Goal: Task Accomplishment & Management: Complete application form

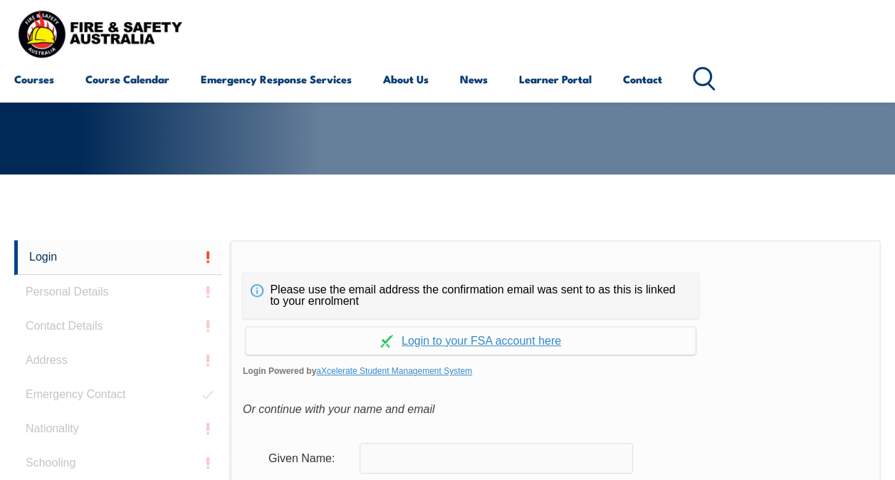
scroll to position [337, 0]
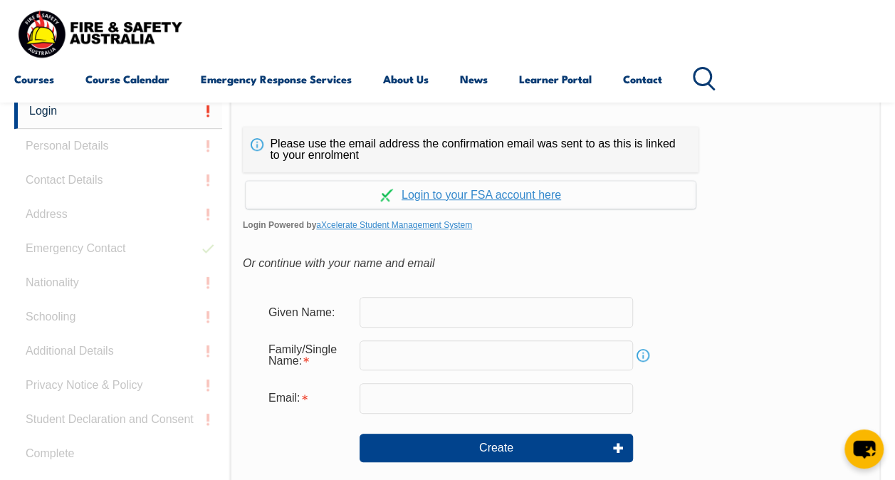
click at [464, 306] on input "text" at bounding box center [495, 312] width 273 height 30
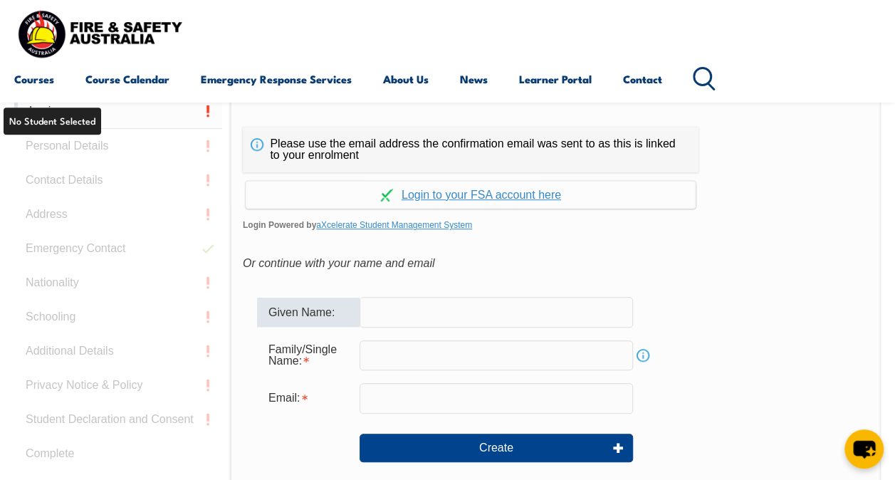
click at [50, 114] on link "Login" at bounding box center [118, 111] width 208 height 35
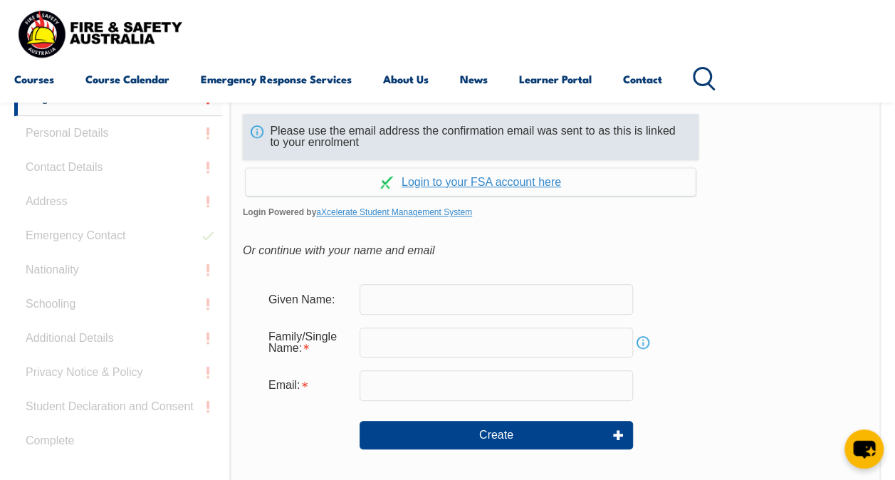
scroll to position [288, 0]
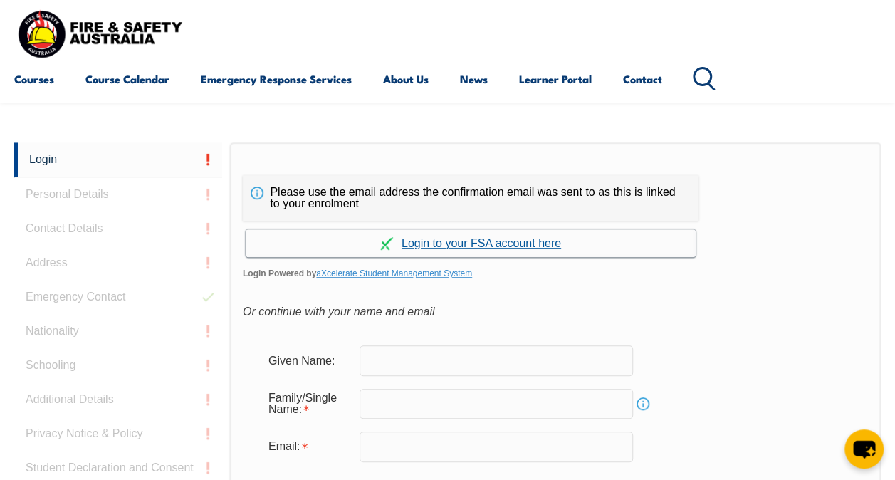
click at [498, 243] on link "Continue with aXcelerate" at bounding box center [471, 243] width 450 height 28
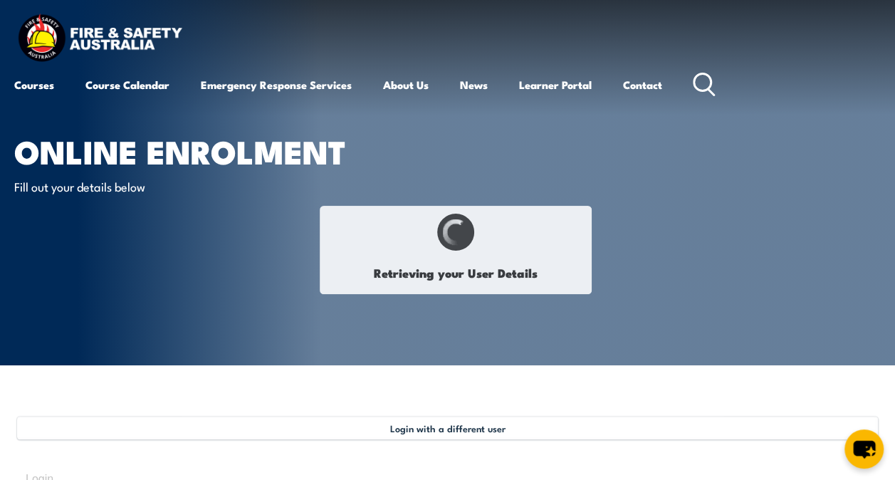
select select "Mrs"
type input "Rebecca"
type input "Bec"
type input "Ward"
type input "July 8, 1986"
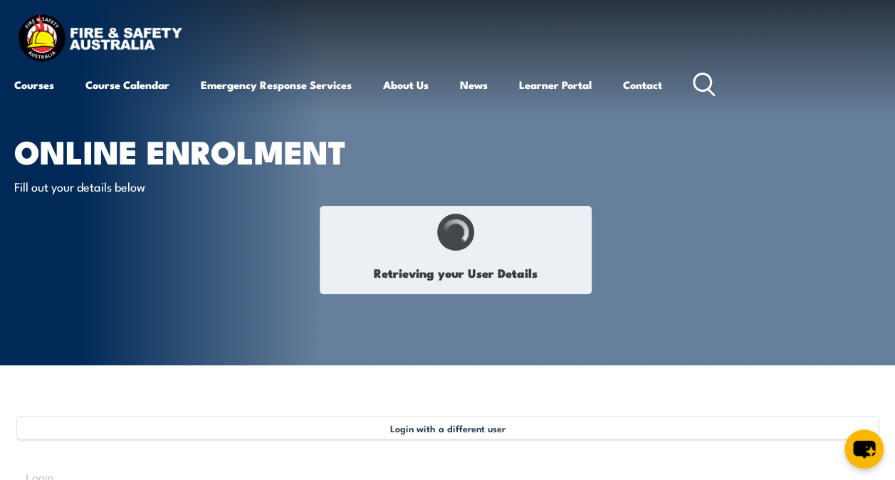
type input "83874T4M4C"
select select "F"
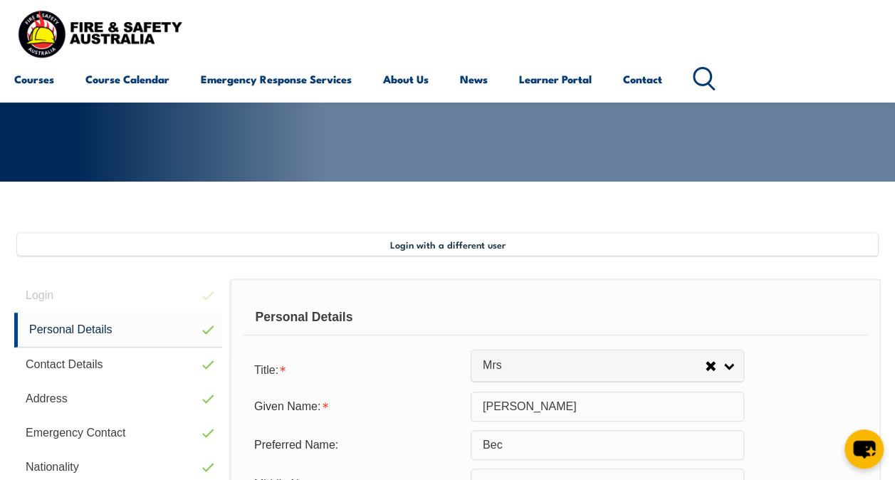
scroll to position [345, 0]
